Goal: Transaction & Acquisition: Obtain resource

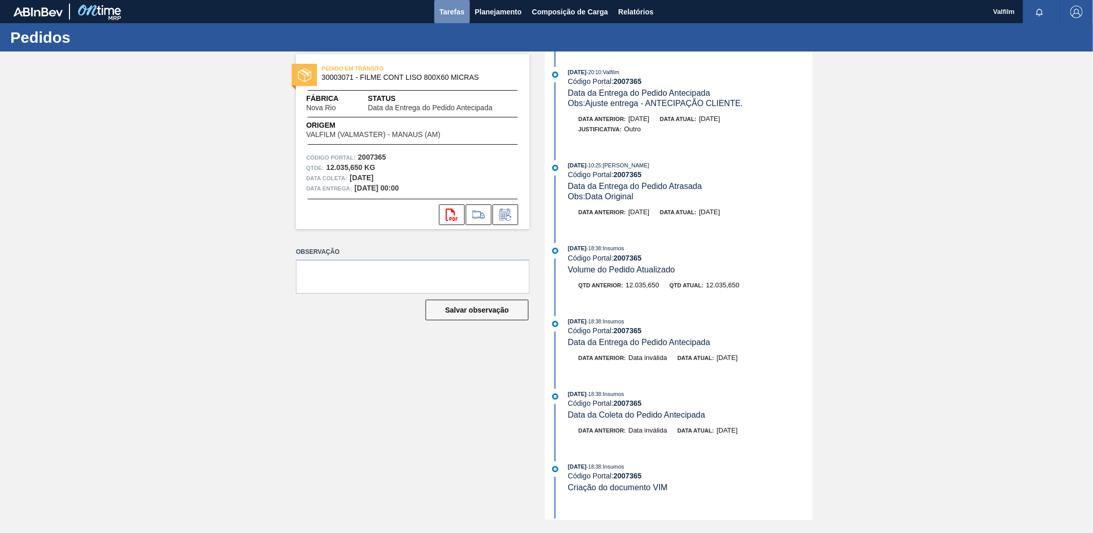
click at [449, 8] on span "Tarefas" at bounding box center [452, 12] width 25 height 12
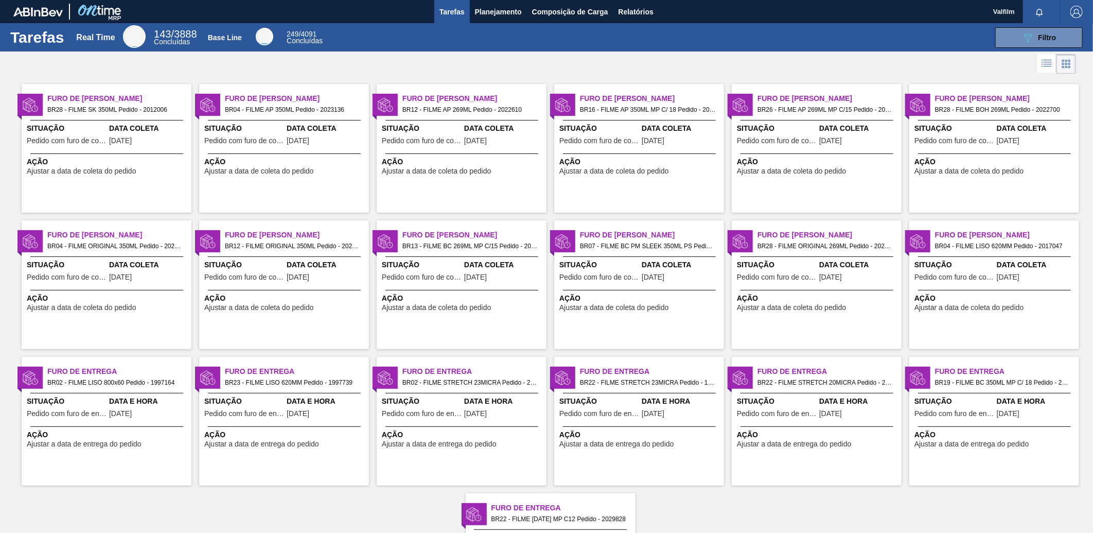
click at [529, 148] on div "Furo de Coleta BR12 - FILME AP 269ML Pedido - 2022610 Situação Pedido com furo …" at bounding box center [462, 148] width 170 height 129
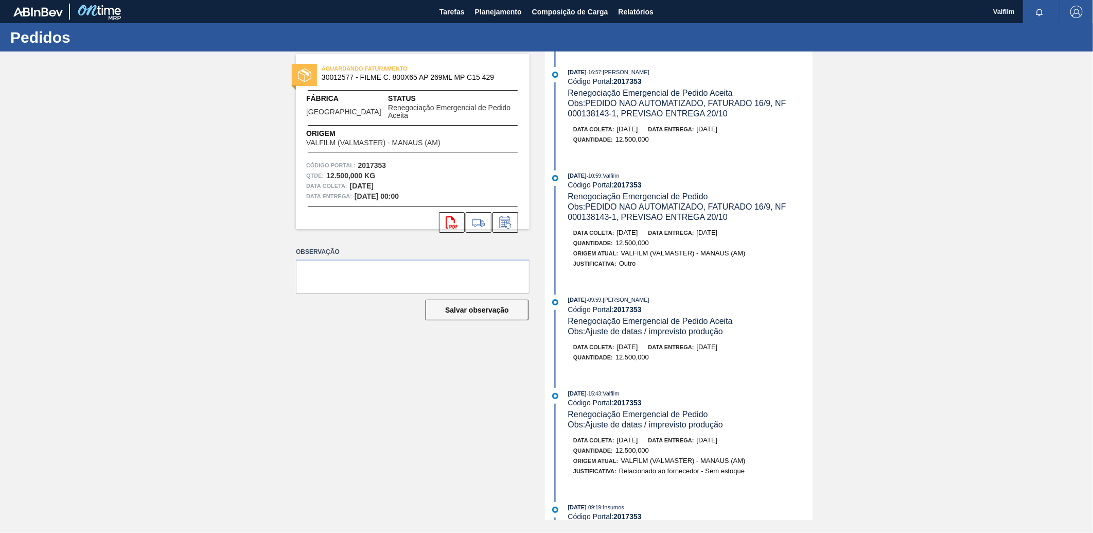
drag, startPoint x: 759, startPoint y: 270, endPoint x: 780, endPoint y: 198, distance: 75.1
click at [759, 269] on div "Justificativa: Outro" at bounding box center [695, 263] width 245 height 10
click at [631, 14] on span "Relatórios" at bounding box center [636, 12] width 35 height 12
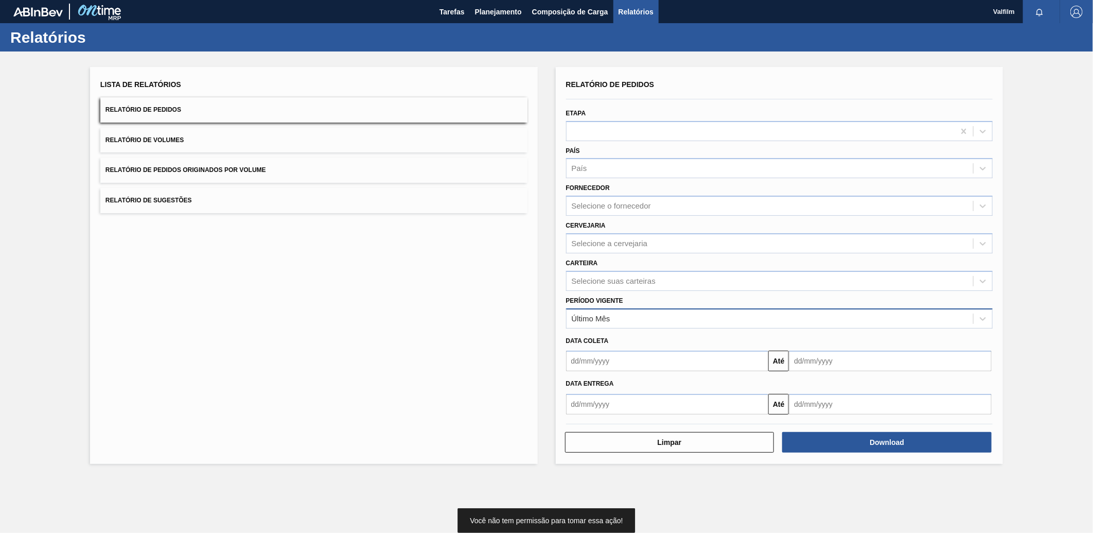
click at [632, 312] on div "Último Mês" at bounding box center [770, 318] width 407 height 15
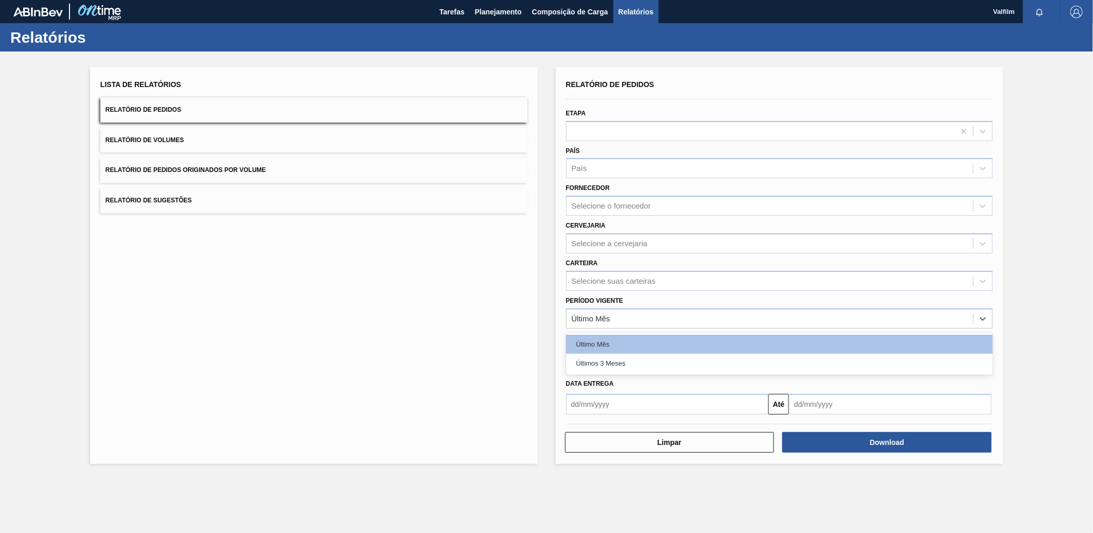
click at [615, 364] on div "Últimos 3 Meses" at bounding box center [779, 363] width 427 height 19
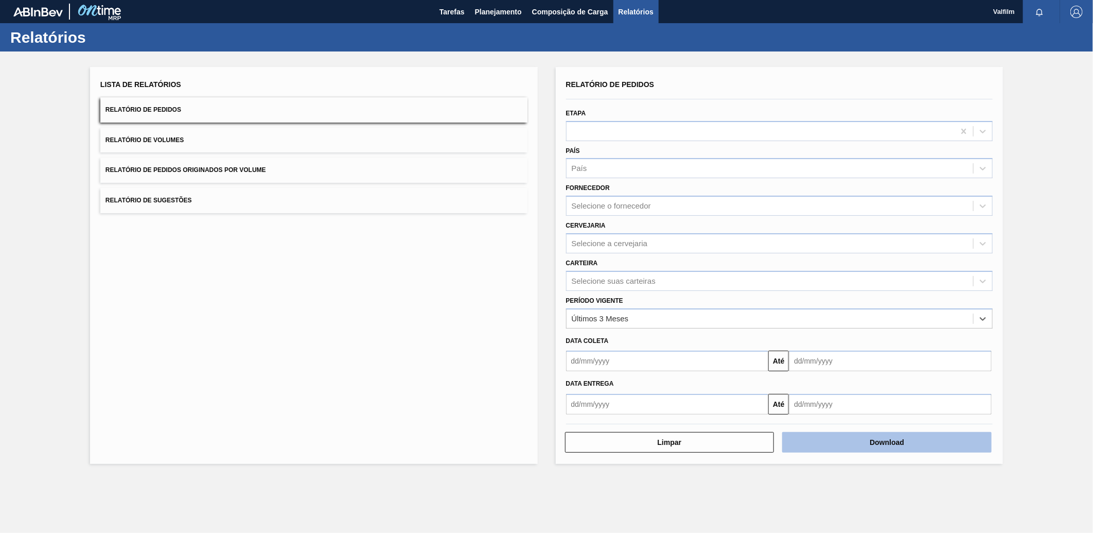
click at [934, 441] on button "Download" at bounding box center [887, 442] width 210 height 21
